Goal: Find specific page/section: Find specific page/section

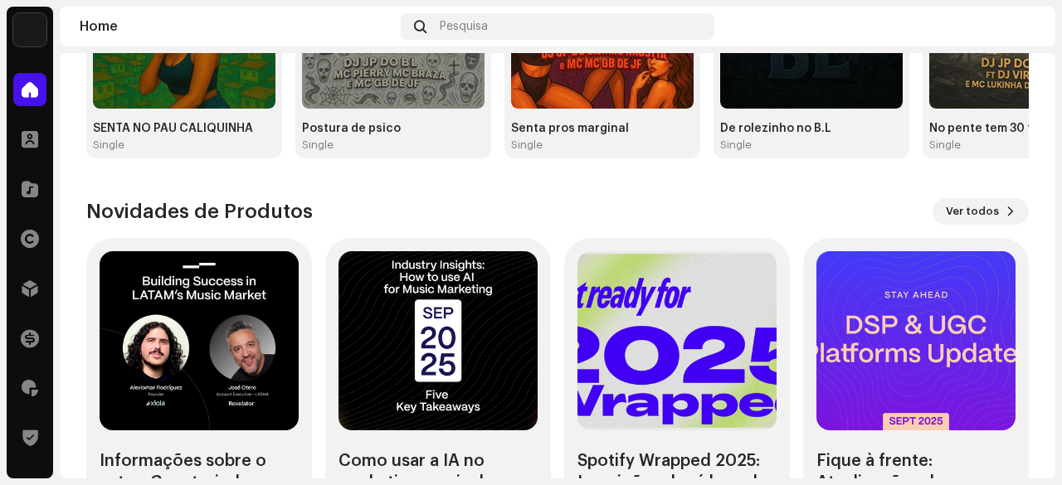
scroll to position [247, 0]
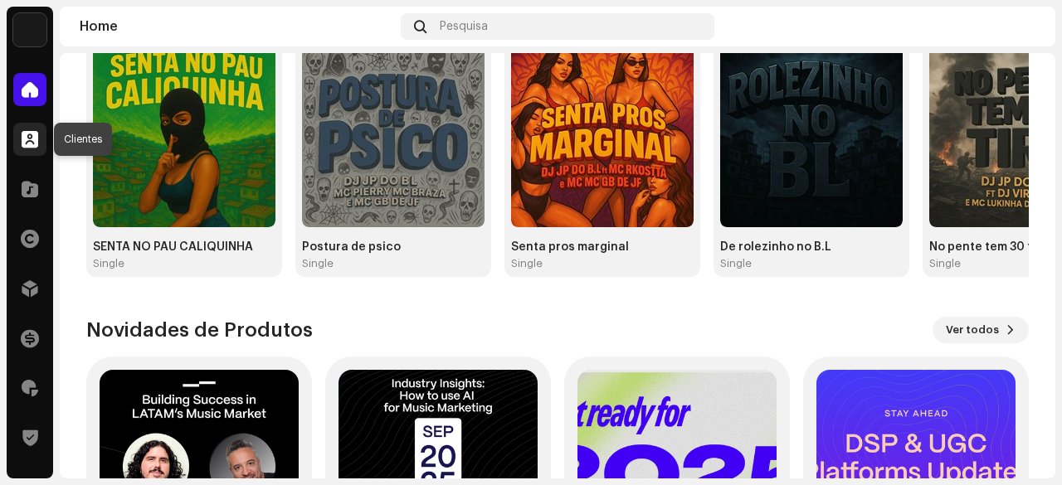
click at [33, 134] on span at bounding box center [30, 139] width 17 height 13
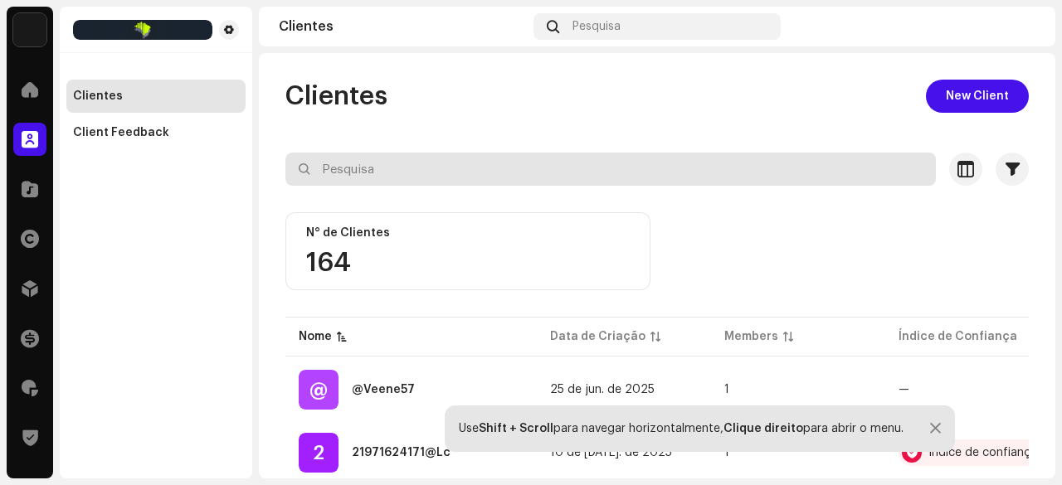
click at [349, 158] on input "text" at bounding box center [610, 169] width 651 height 33
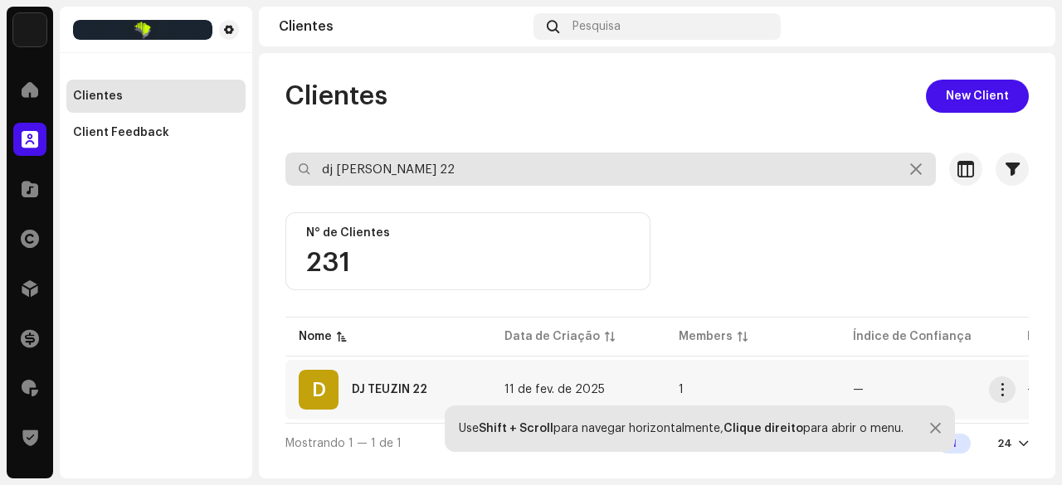
type input "dj [PERSON_NAME] 22"
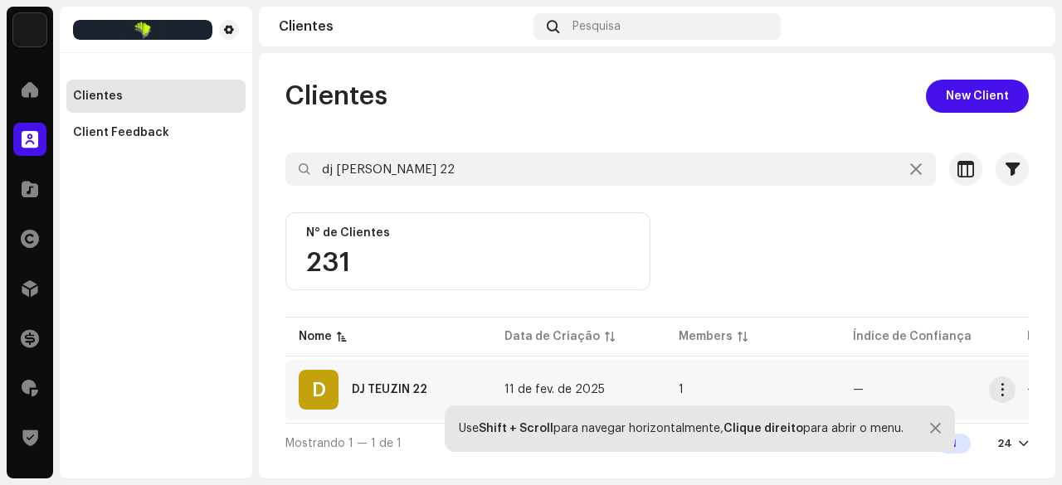
click at [401, 384] on div "DJ TEUZIN 22" at bounding box center [390, 390] width 76 height 12
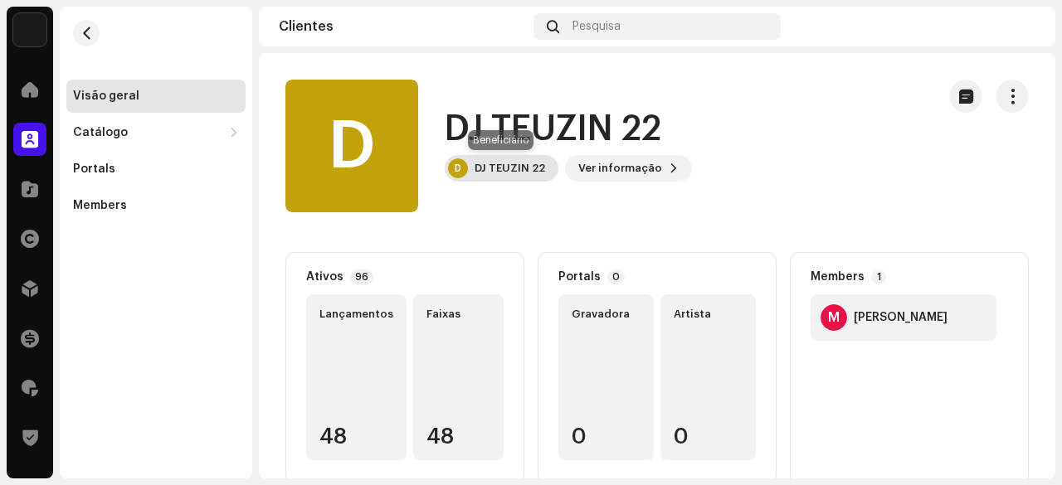
click at [520, 172] on div "DJ TEUZIN 22" at bounding box center [510, 168] width 71 height 13
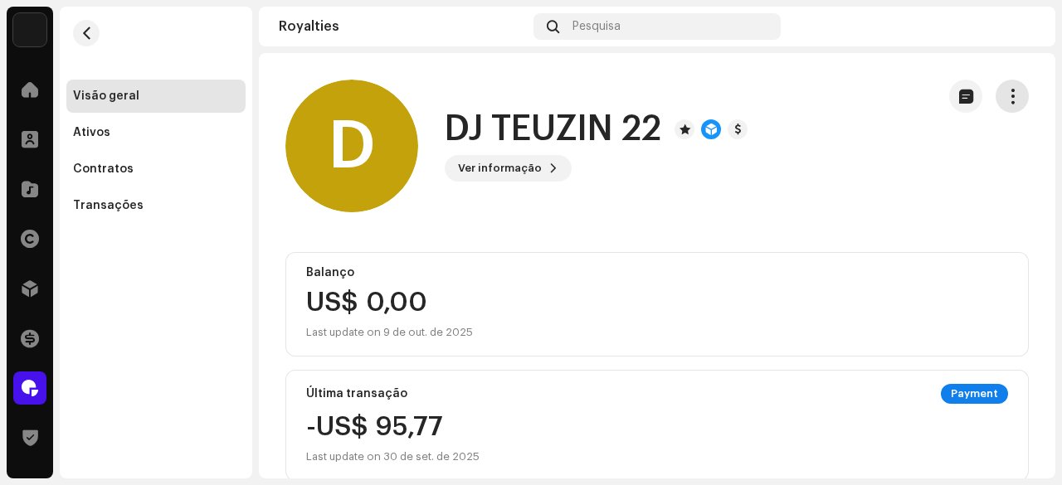
click at [1005, 90] on span "button" at bounding box center [1013, 96] width 16 height 13
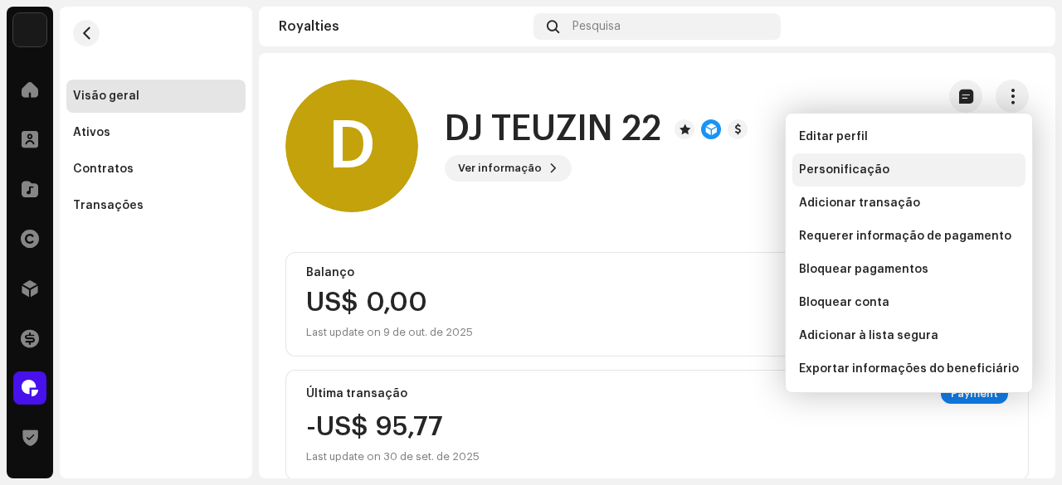
click at [811, 165] on span "Personificação" at bounding box center [844, 169] width 90 height 13
